Goal: Task Accomplishment & Management: Complete application form

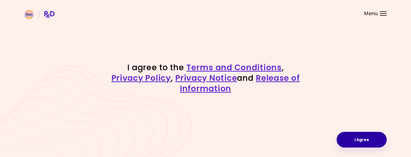
click at [364, 139] on button "I Agree" at bounding box center [362, 140] width 50 height 16
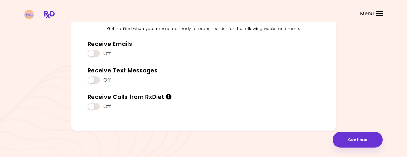
scroll to position [58, 0]
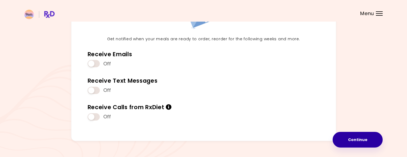
click at [353, 137] on button "Continue" at bounding box center [358, 140] width 50 height 16
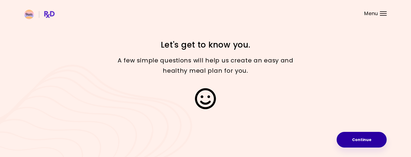
click at [362, 139] on button "Continue" at bounding box center [362, 140] width 50 height 16
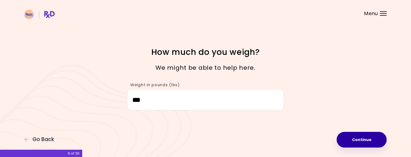
click at [353, 139] on button "Continue" at bounding box center [362, 140] width 50 height 16
select select "****"
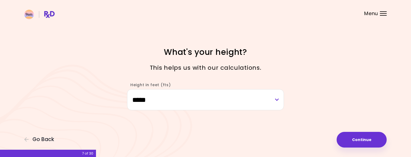
click at [364, 138] on button "Continue" at bounding box center [362, 140] width 50 height 16
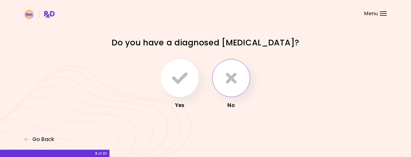
click at [230, 80] on icon "button" at bounding box center [231, 78] width 11 height 16
